Goal: Information Seeking & Learning: Learn about a topic

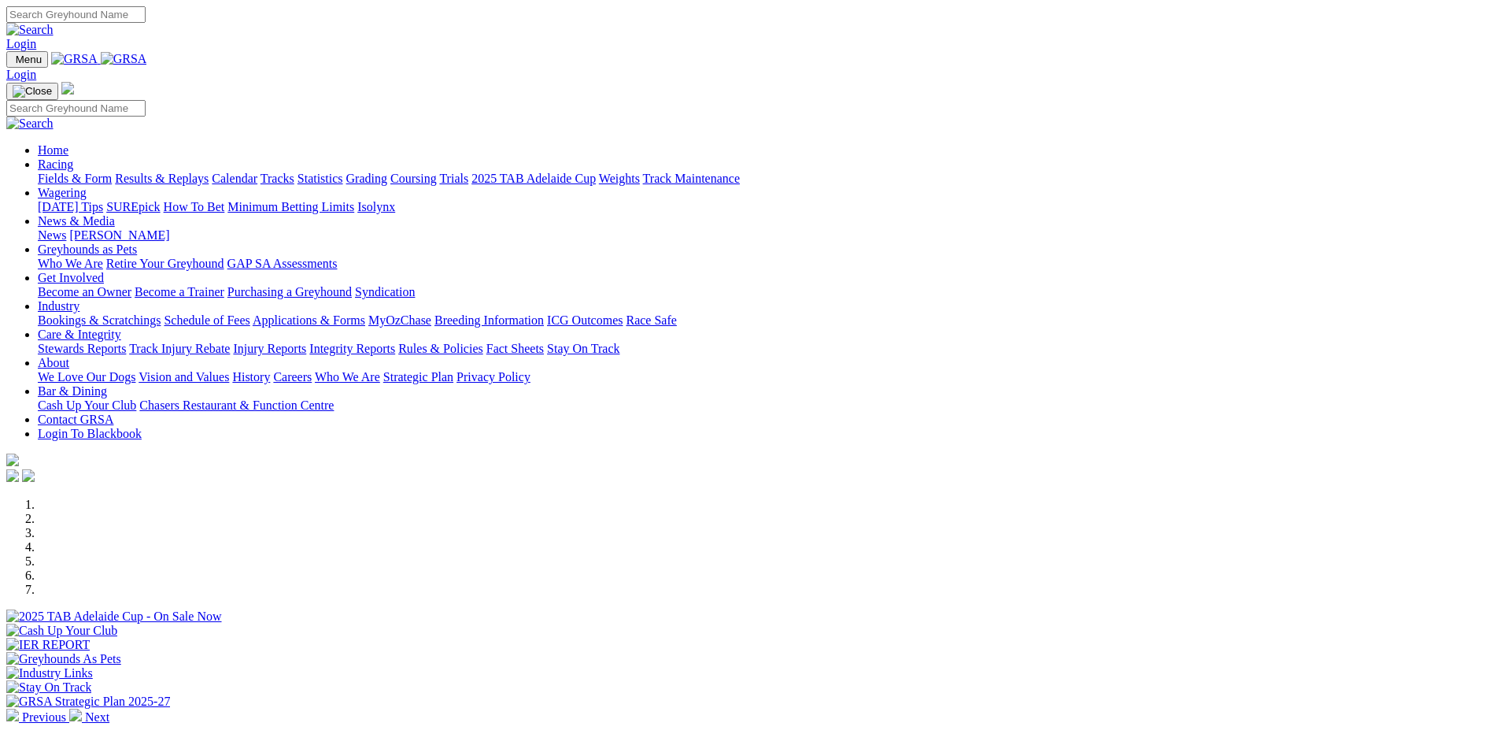
click at [121, 327] on link "Care & Integrity" at bounding box center [79, 333] width 83 height 13
click at [395, 342] on link "Integrity Reports" at bounding box center [352, 348] width 86 height 13
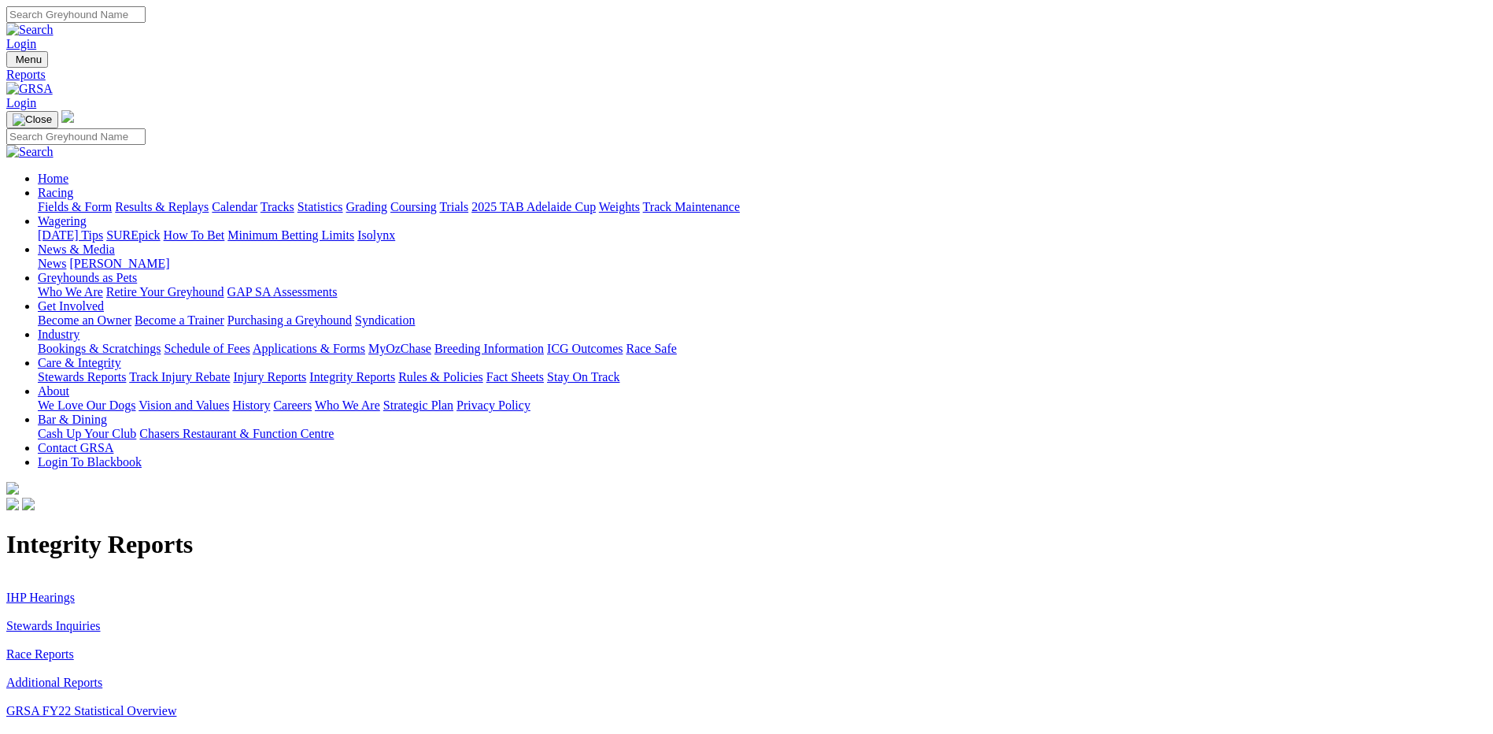
click at [101, 619] on link "Stewards Inquiries" at bounding box center [53, 625] width 94 height 13
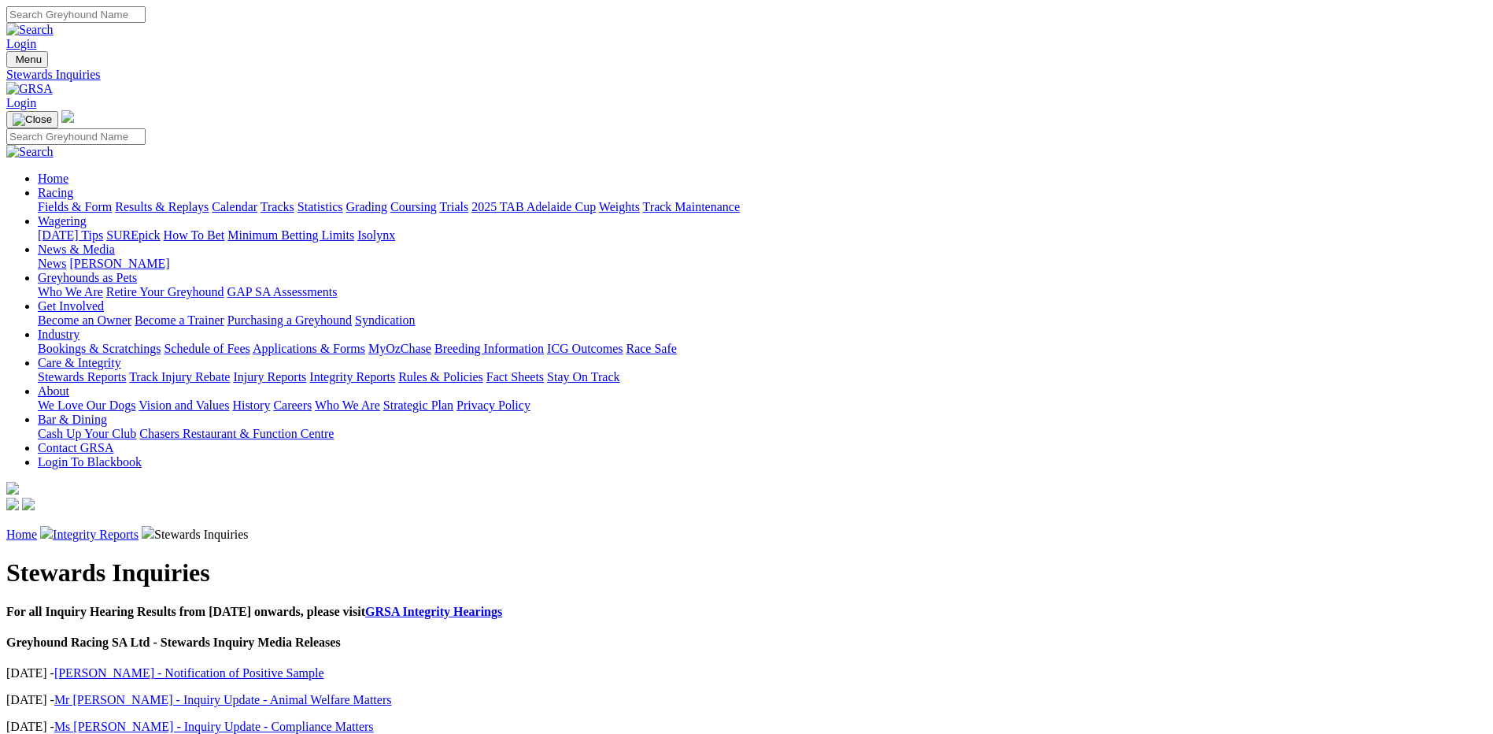
click at [324, 666] on link "[PERSON_NAME] - Notification of Positive Sample" at bounding box center [189, 672] width 270 height 13
